Goal: Task Accomplishment & Management: Manage account settings

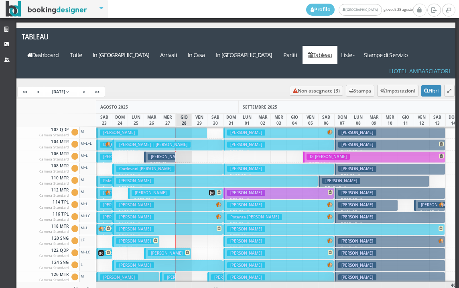
click at [161, 153] on h3 "[PERSON_NAME]" at bounding box center [167, 156] width 38 height 6
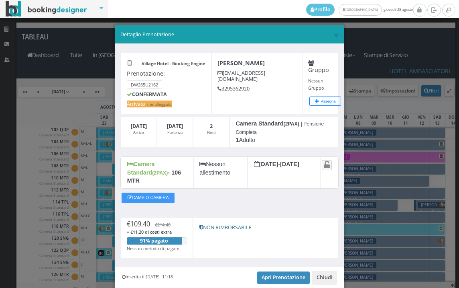
scroll to position [24, 0]
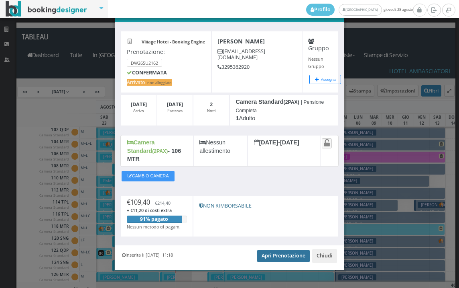
click at [280, 249] on link "Apri Prenotazione" at bounding box center [283, 255] width 53 height 12
click at [277, 249] on link "Apri Prenotazione" at bounding box center [283, 255] width 53 height 12
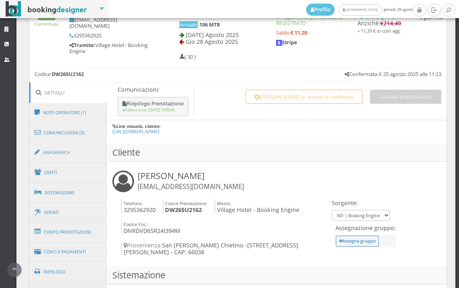
scroll to position [491, 0]
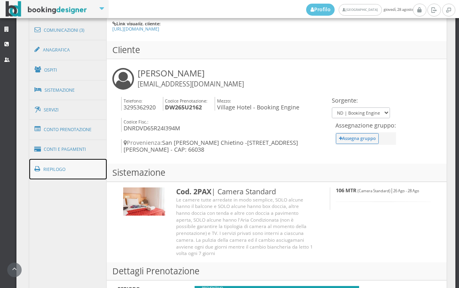
click at [65, 165] on link "Riepilogo" at bounding box center [68, 169] width 78 height 21
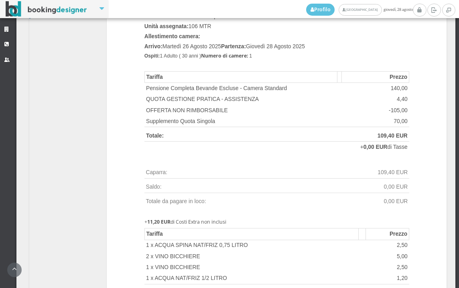
scroll to position [848, 0]
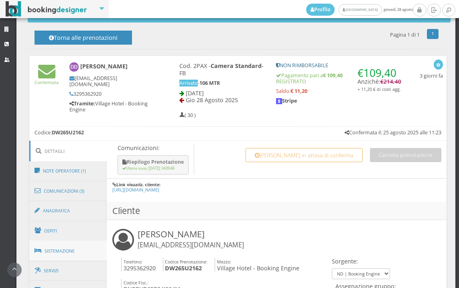
scroll to position [535, 0]
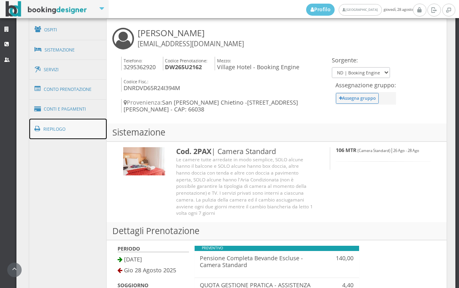
click at [80, 122] on link "Riepilogo" at bounding box center [68, 128] width 78 height 21
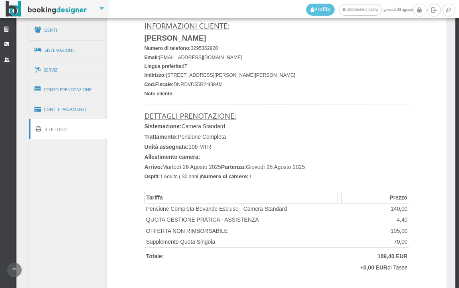
scroll to position [536, 0]
click at [83, 109] on link "Conti e Pagamenti" at bounding box center [68, 109] width 78 height 20
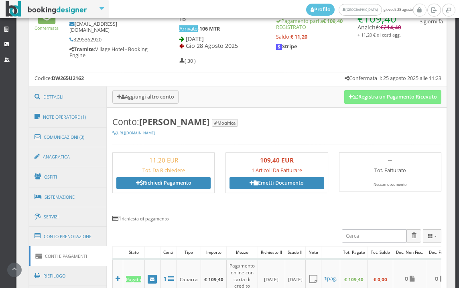
scroll to position [357, 0]
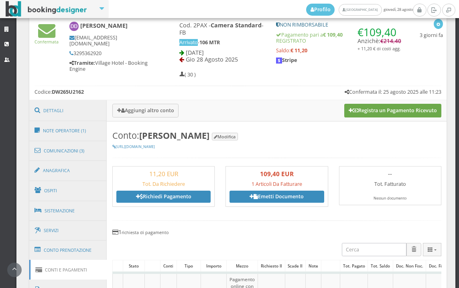
click at [375, 110] on button "Registra un Pagamento Ricevuto" at bounding box center [393, 111] width 97 height 14
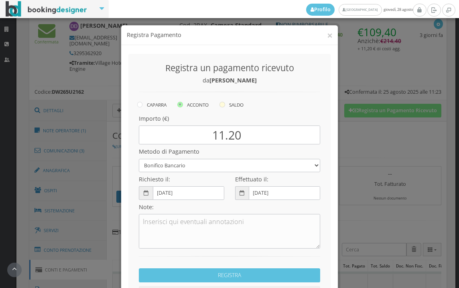
click at [222, 105] on icon at bounding box center [223, 105] width 6 height 6
radio input "true"
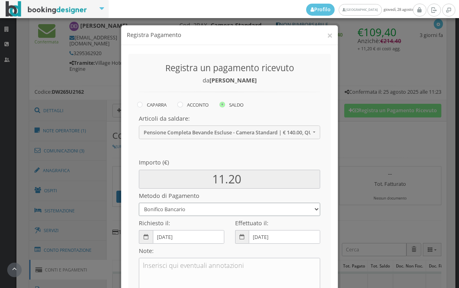
click at [199, 211] on select "Bonifico Bancario BONIFICO SUM UP Contanti Assegno Bancario Assegno Circolare V…" at bounding box center [230, 208] width 182 height 13
select select
click at [139, 202] on select "Bonifico Bancario BONIFICO SUM UP Contanti Assegno Bancario Assegno Circolare V…" at bounding box center [230, 208] width 182 height 13
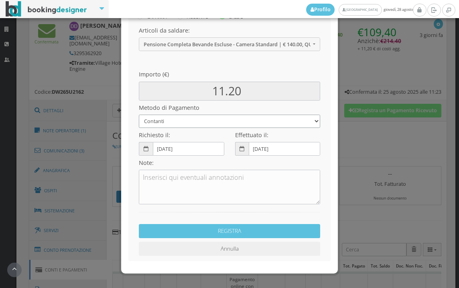
scroll to position [110, 0]
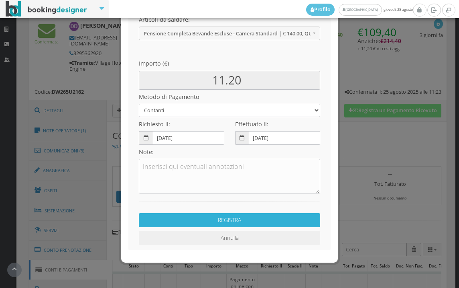
click at [200, 225] on button "REGISTRA" at bounding box center [230, 220] width 182 height 14
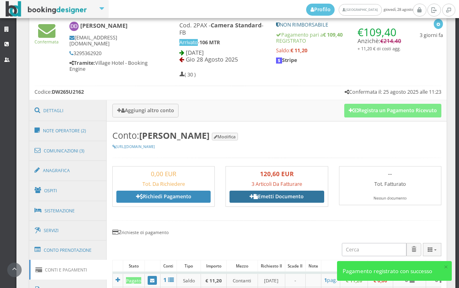
click at [270, 198] on link "Emetti Documento" at bounding box center [277, 196] width 94 height 12
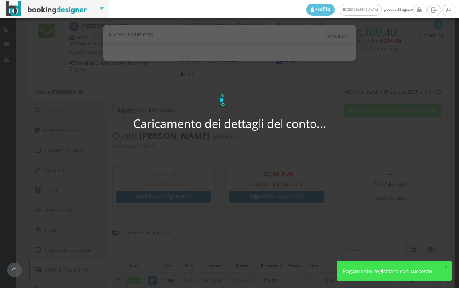
select select "PF"
select select "SAN VITO CHIETINO"
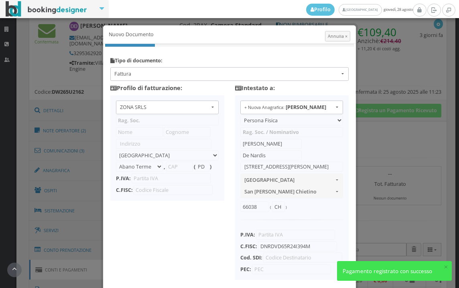
type input "ZONA SRLS"
type input "Vico V Durante, 8"
select select "Frattamaggiore"
type input "80027"
type input "NA"
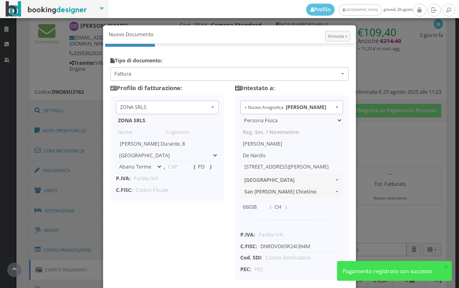
type input "10356321215"
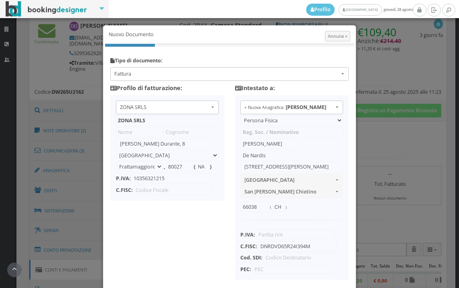
scroll to position [63, 0]
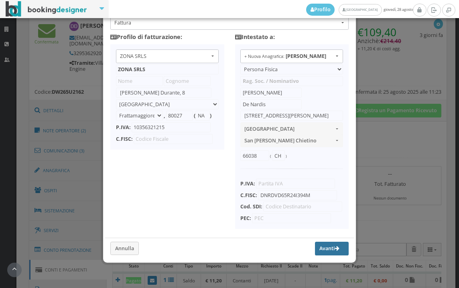
click at [321, 248] on button "Avanti" at bounding box center [332, 248] width 34 height 14
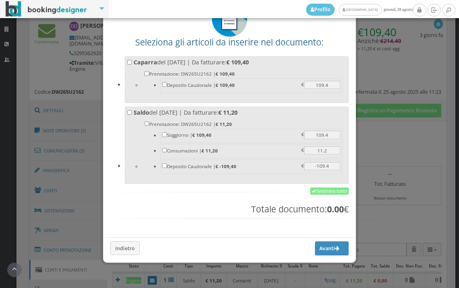
scroll to position [63, 0]
click at [330, 192] on link "Seleziona tutto" at bounding box center [329, 190] width 39 height 7
checkbox input "true"
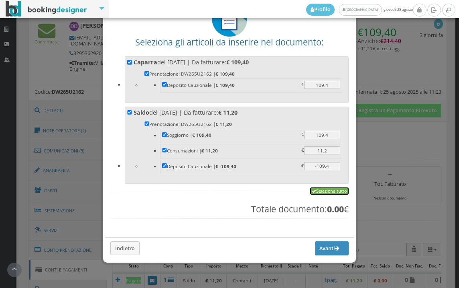
checkbox input "true"
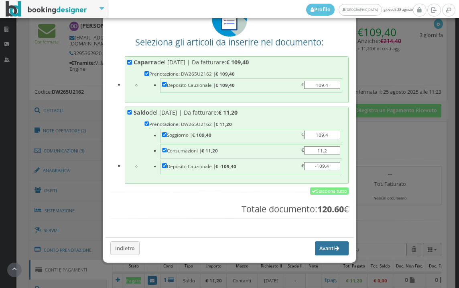
click at [316, 247] on button "Avanti" at bounding box center [332, 248] width 34 height 14
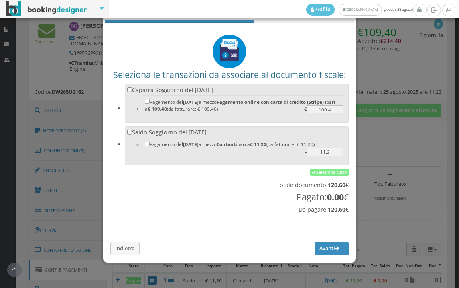
scroll to position [27, 0]
click at [320, 171] on link "Seleziona tutto" at bounding box center [329, 172] width 39 height 7
checkbox input "true"
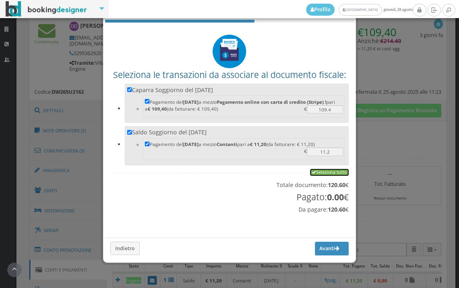
checkbox input "true"
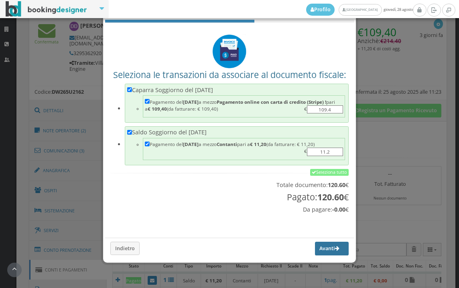
click at [319, 245] on button "Avanti" at bounding box center [332, 248] width 34 height 14
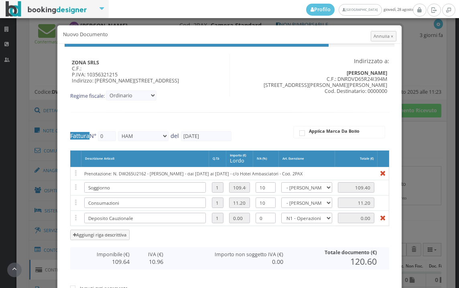
type input "542"
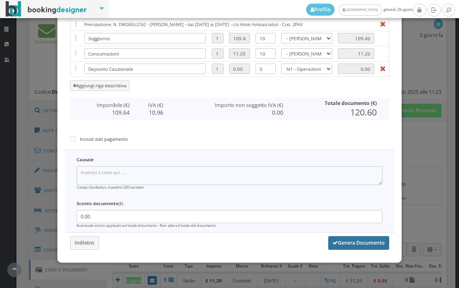
click at [348, 238] on button "Genera Documento" at bounding box center [358, 243] width 61 height 14
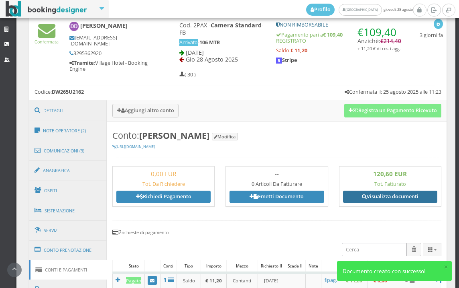
click at [382, 192] on link "Visualizza documenti" at bounding box center [390, 196] width 94 height 12
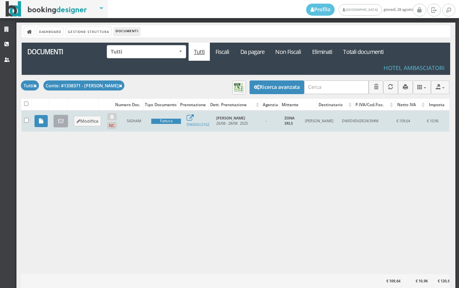
click at [62, 120] on icon at bounding box center [60, 120] width 5 height 5
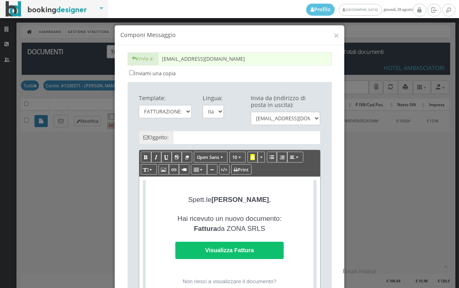
type input "Copia di cortesia: Fattura da ZONA SRLS - n. 542HAM del [DATE]"
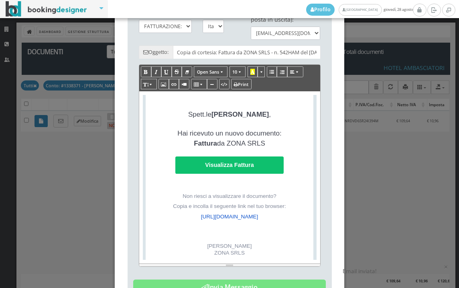
scroll to position [187, 0]
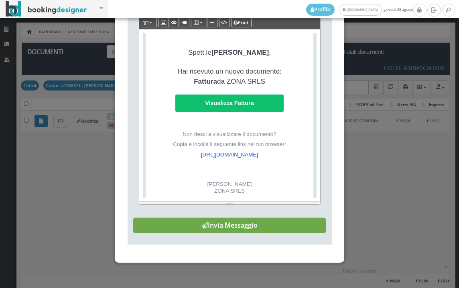
click at [239, 228] on button "Invia Messaggio" at bounding box center [229, 225] width 193 height 16
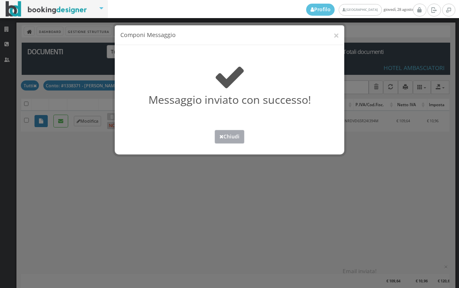
click at [224, 138] on button "Chiudi" at bounding box center [230, 136] width 30 height 13
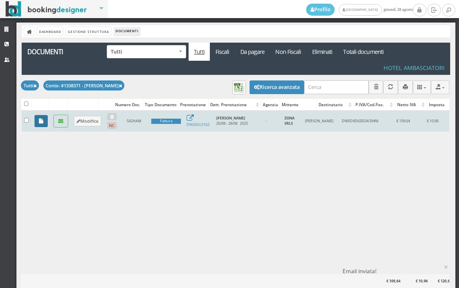
click at [43, 122] on icon at bounding box center [41, 120] width 4 height 5
